Goal: Information Seeking & Learning: Understand process/instructions

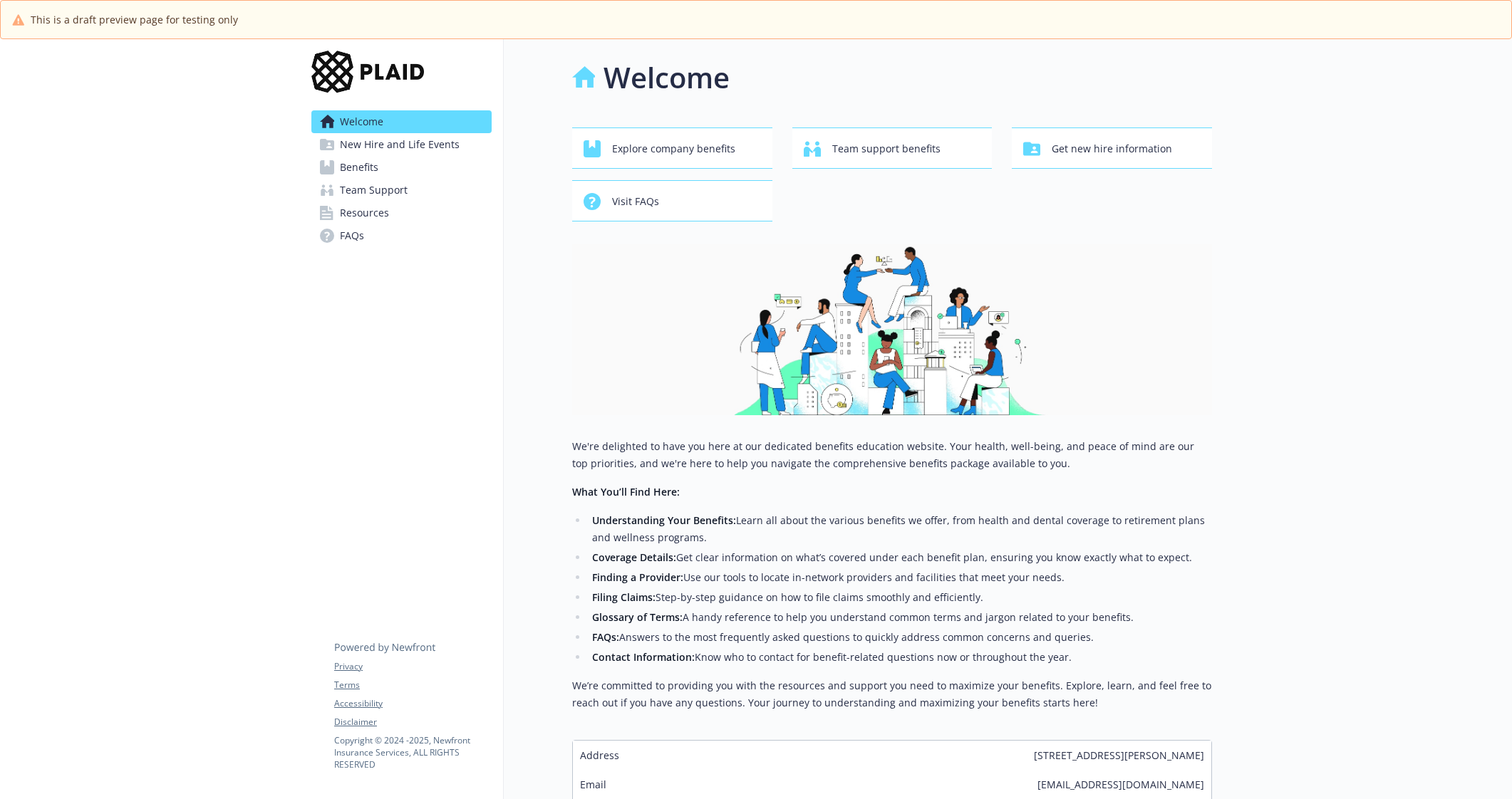
click at [381, 150] on span "New Hire and Life Events" at bounding box center [399, 144] width 120 height 23
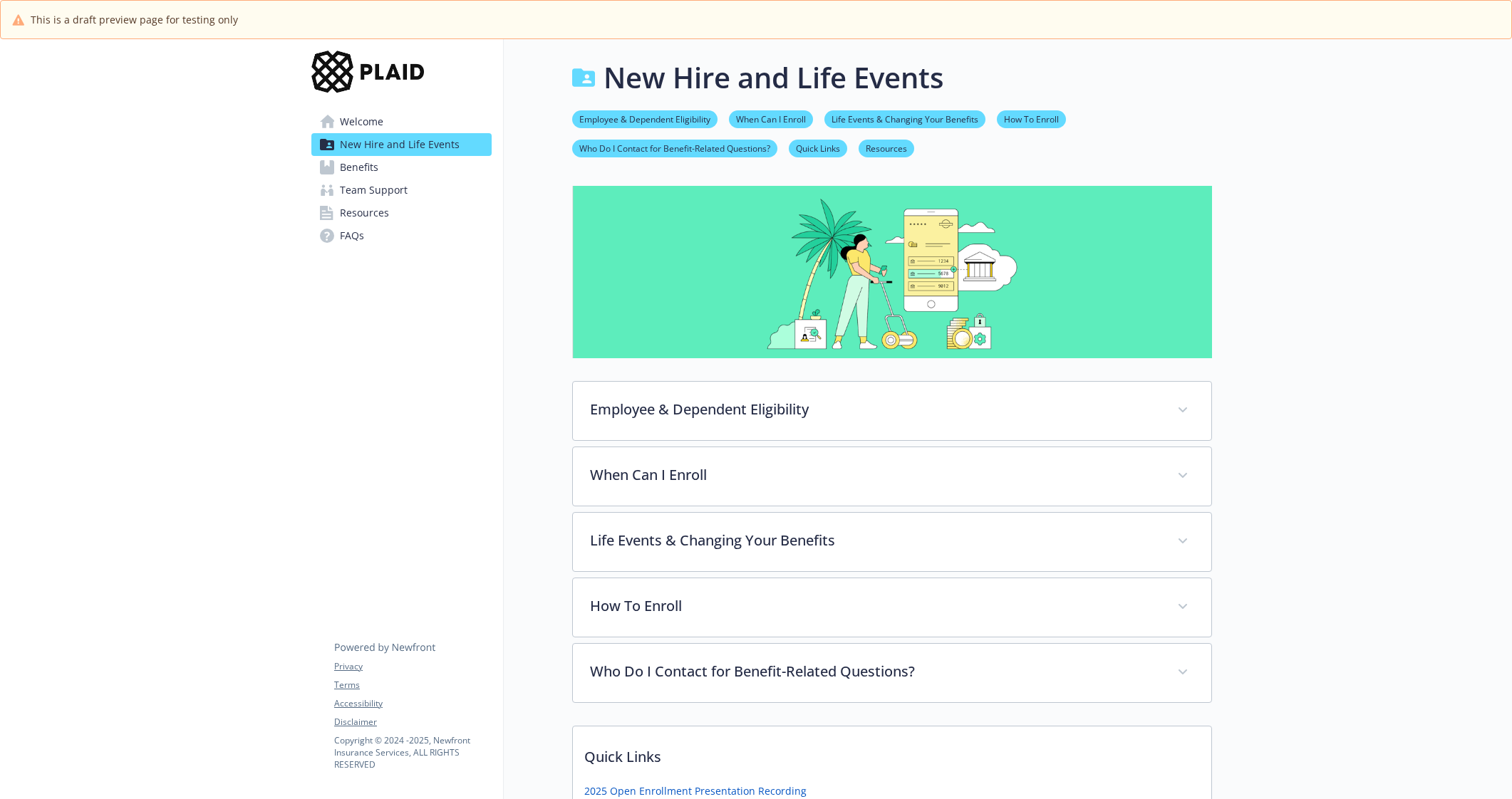
click at [380, 166] on link "Benefits" at bounding box center [401, 167] width 180 height 23
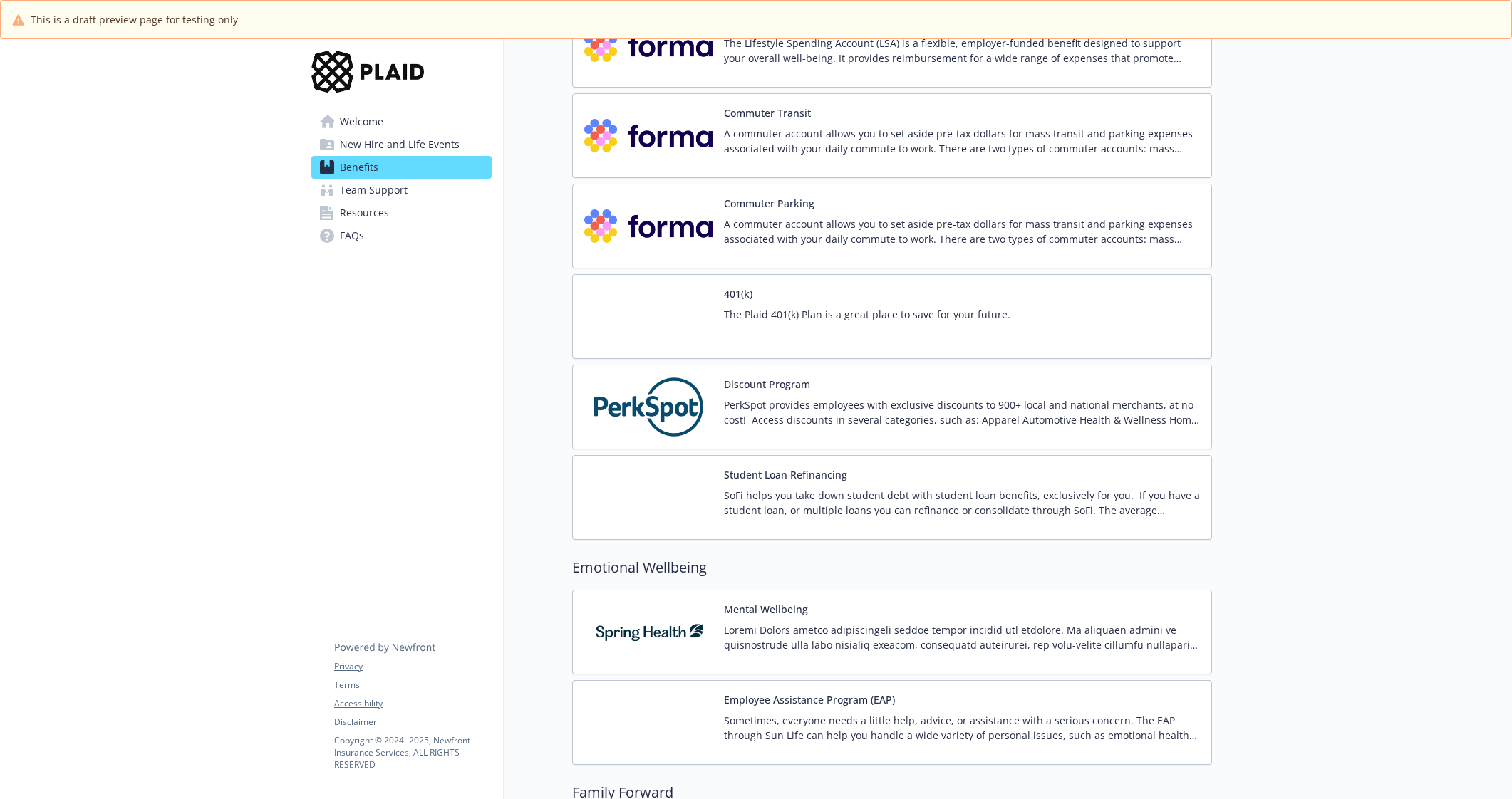
scroll to position [2087, 0]
click at [758, 409] on p "PerkSpot provides employees with exclusive discounts to 900+ local and national…" at bounding box center [962, 412] width 476 height 30
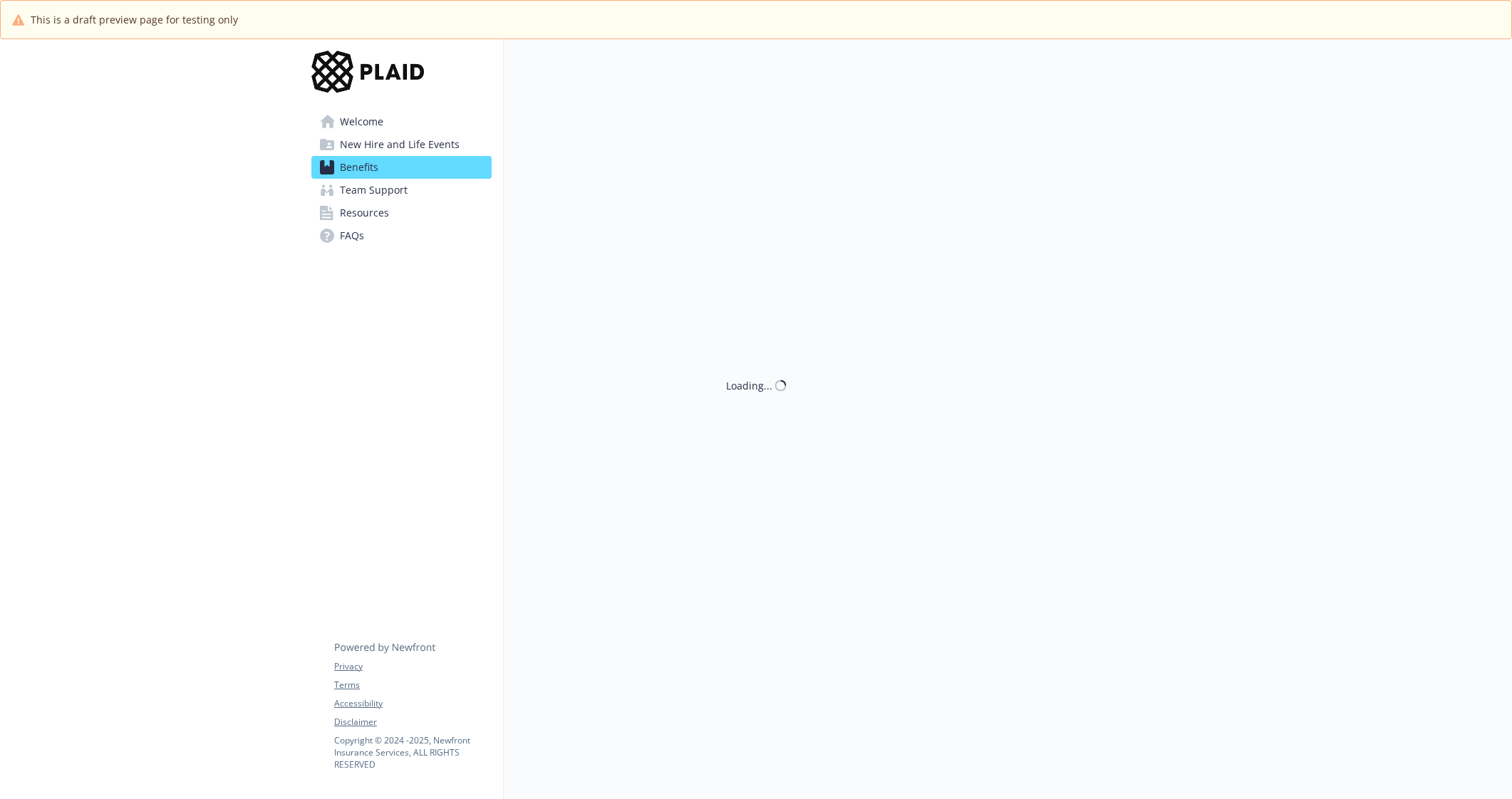
scroll to position [2087, 0]
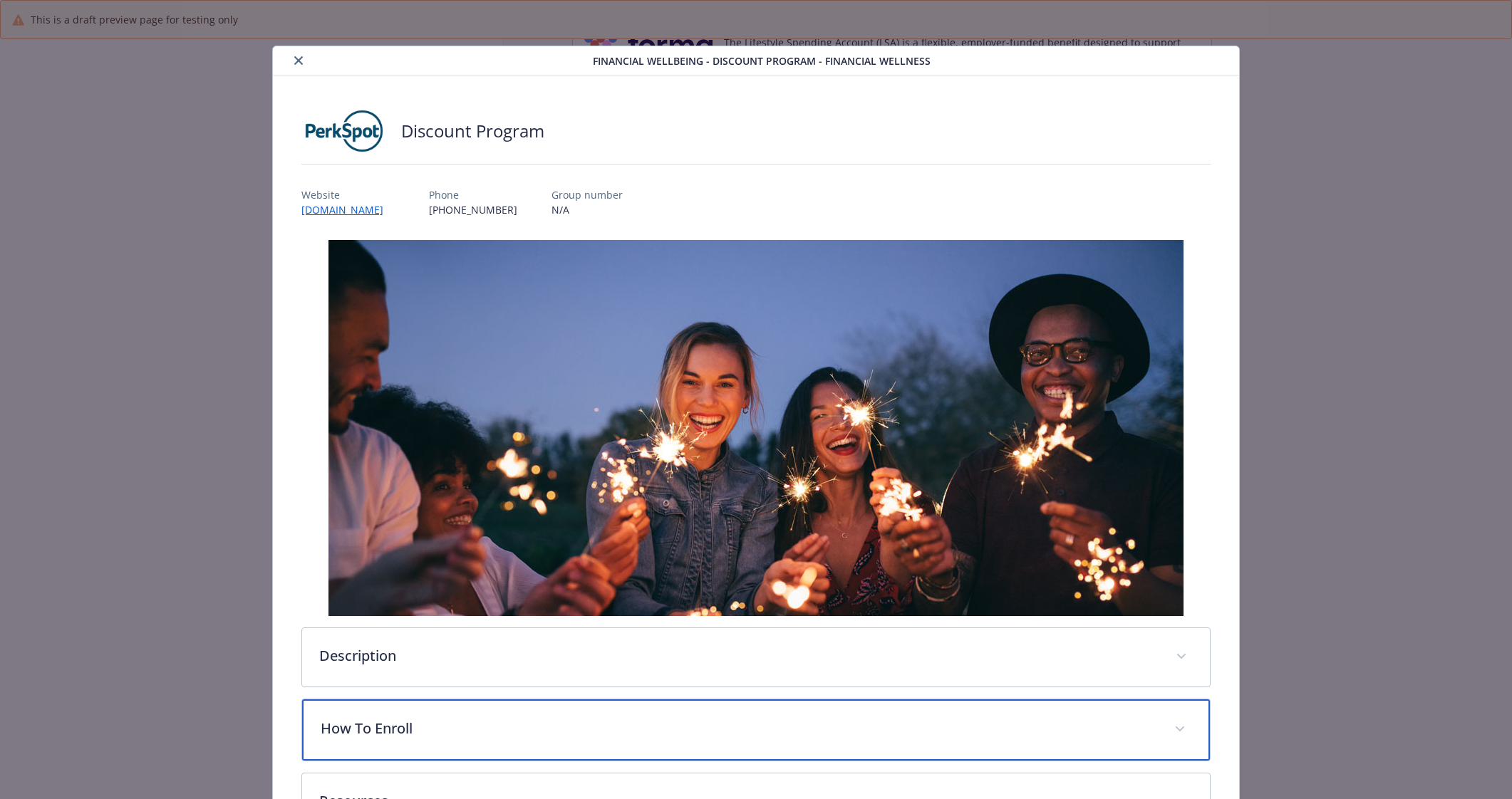
click at [495, 712] on div "How To Enroll" at bounding box center [756, 730] width 907 height 61
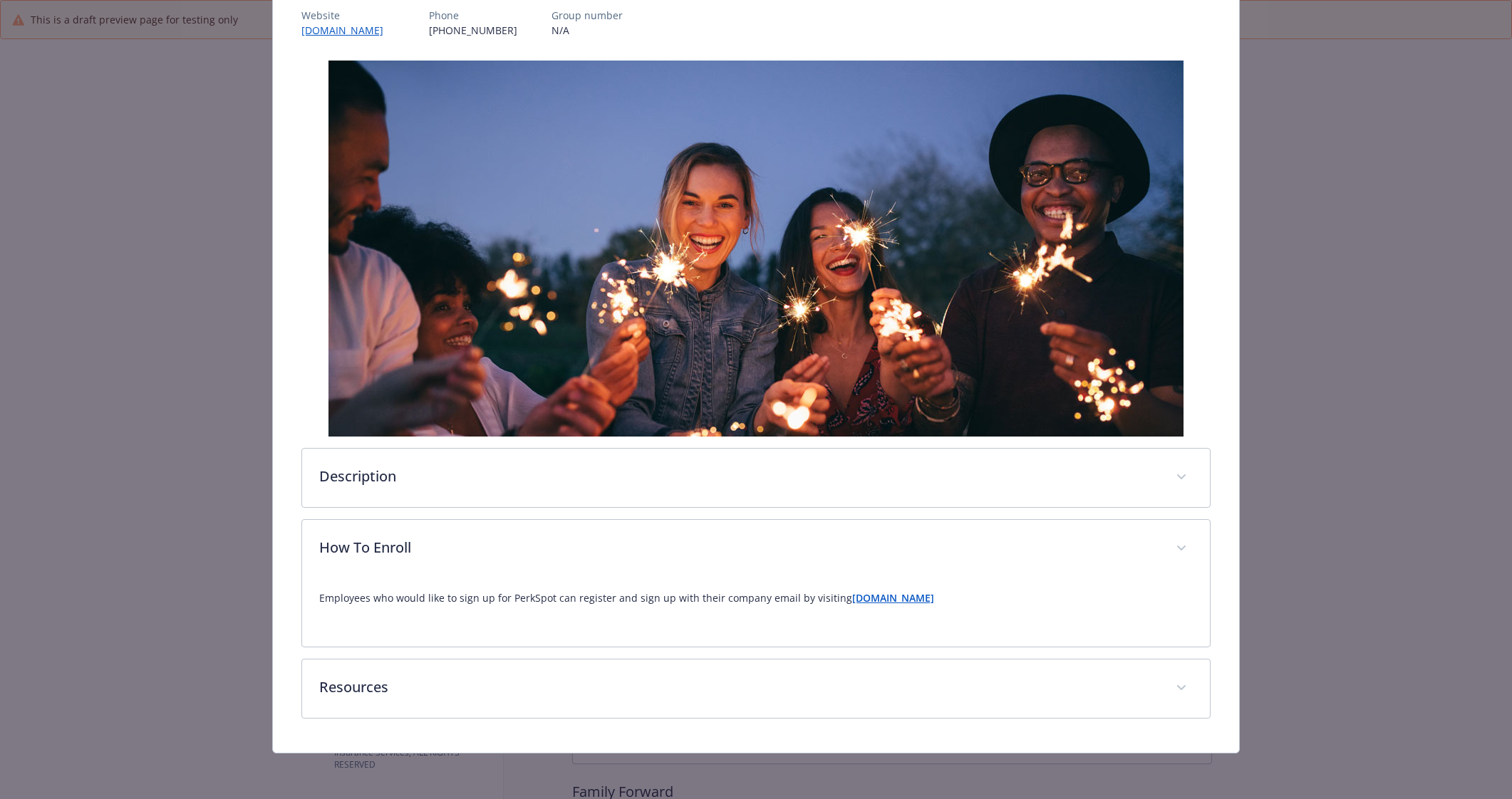
scroll to position [179, 0]
click at [869, 595] on strong "[DOMAIN_NAME]" at bounding box center [893, 597] width 82 height 13
